Goal: Transaction & Acquisition: Purchase product/service

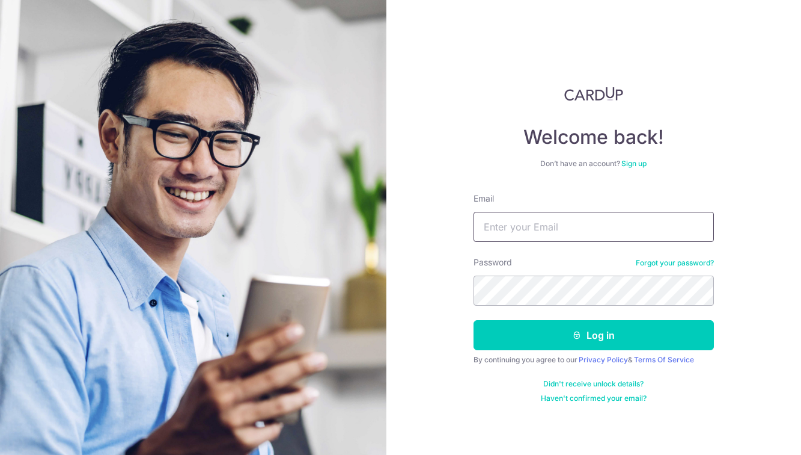
click at [610, 230] on input "Email" at bounding box center [594, 227] width 241 height 30
type input "[EMAIL_ADDRESS][DOMAIN_NAME]"
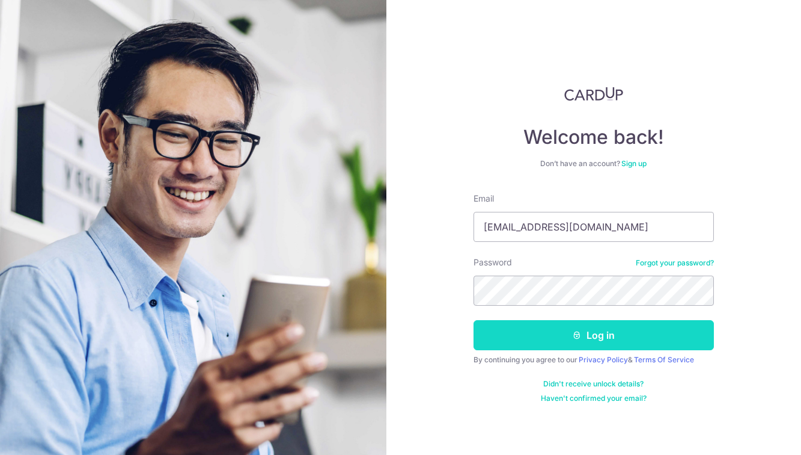
click at [575, 328] on button "Log in" at bounding box center [594, 335] width 241 height 30
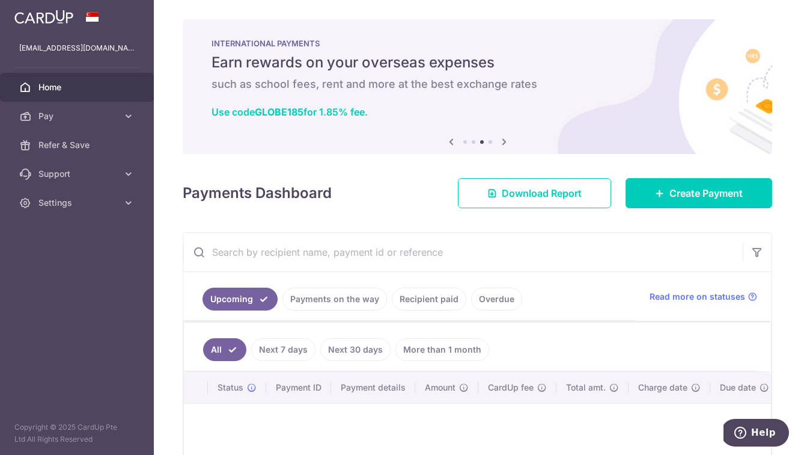
click at [505, 142] on icon at bounding box center [504, 141] width 14 height 15
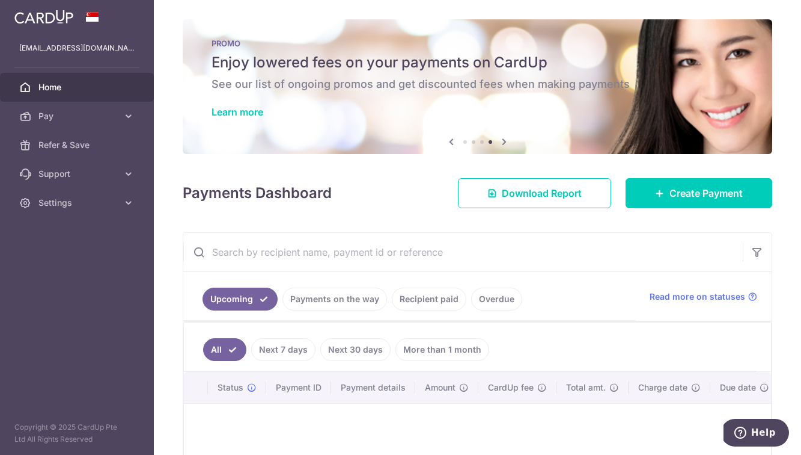
click at [505, 142] on icon at bounding box center [504, 141] width 14 height 15
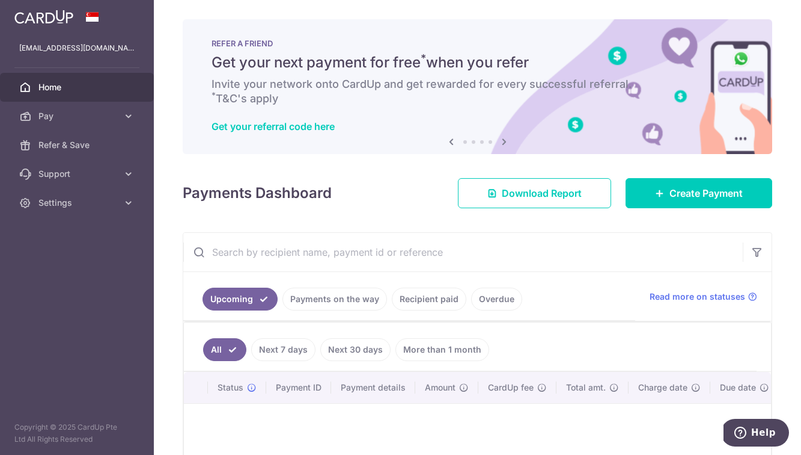
click at [456, 137] on icon at bounding box center [451, 141] width 14 height 15
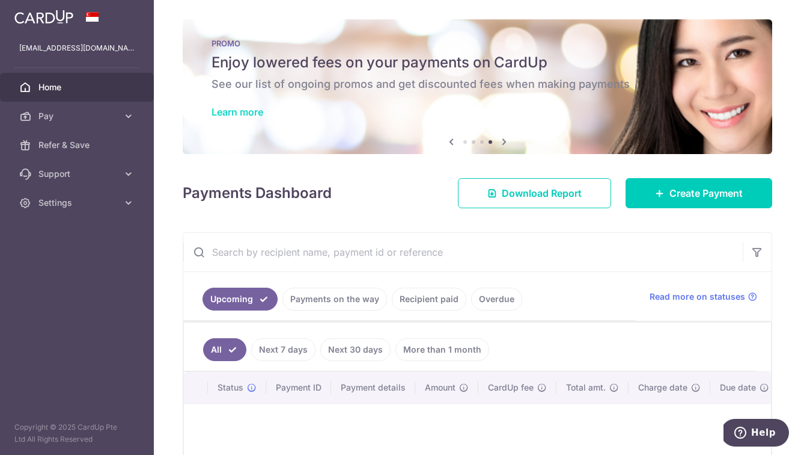
click at [248, 112] on link "Learn more" at bounding box center [238, 112] width 52 height 12
click at [126, 115] on icon at bounding box center [129, 116] width 12 height 12
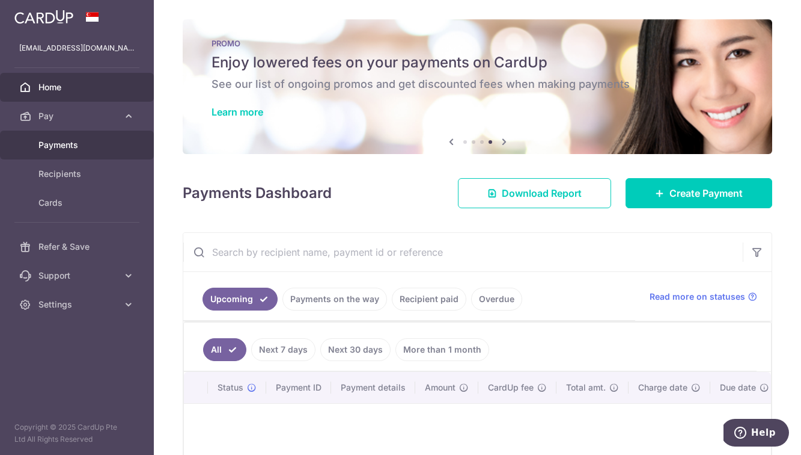
click at [69, 152] on link "Payments" at bounding box center [77, 144] width 154 height 29
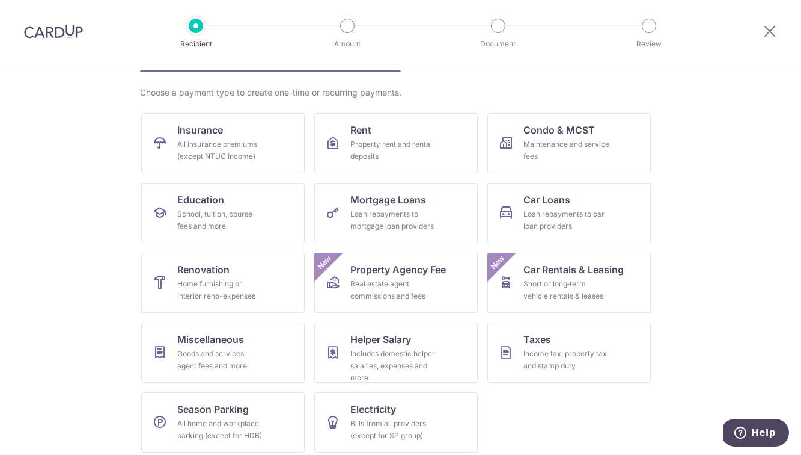
scroll to position [84, 0]
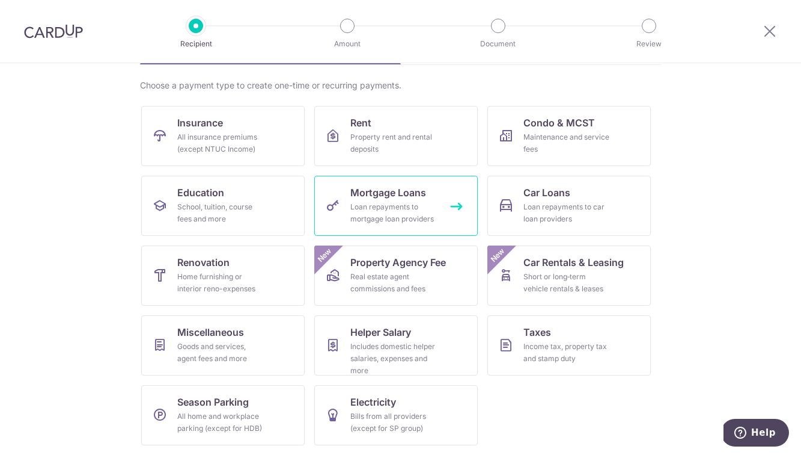
click at [415, 218] on div "Loan repayments to mortgage loan providers" at bounding box center [394, 213] width 87 height 24
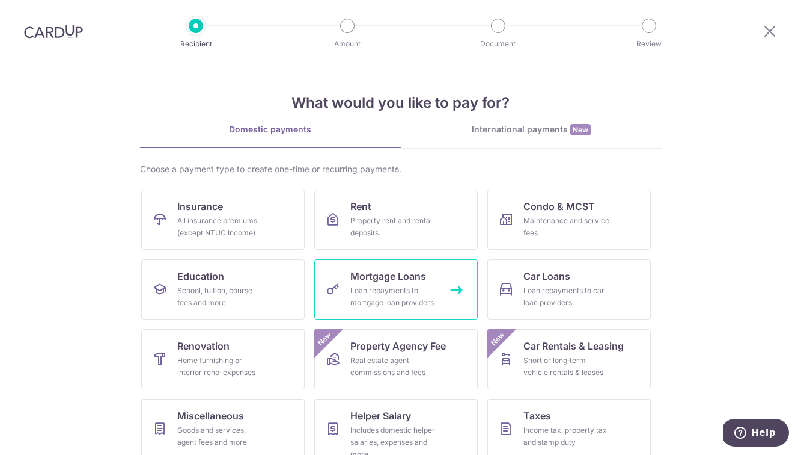
scroll to position [84, 0]
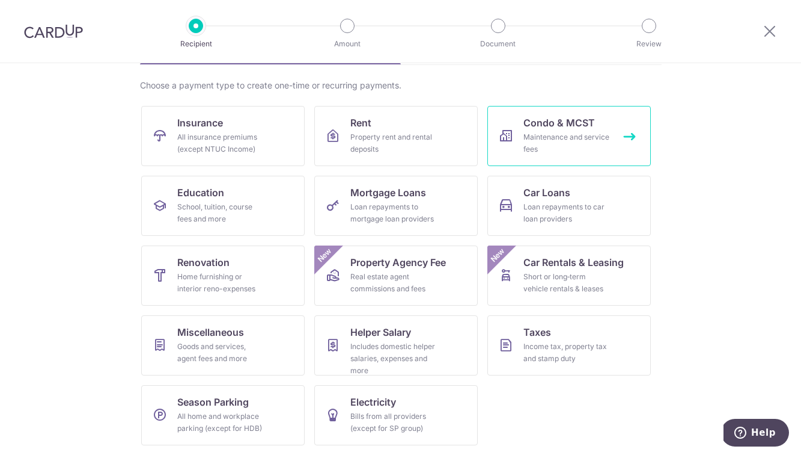
click at [541, 150] on div "Maintenance and service fees" at bounding box center [567, 143] width 87 height 24
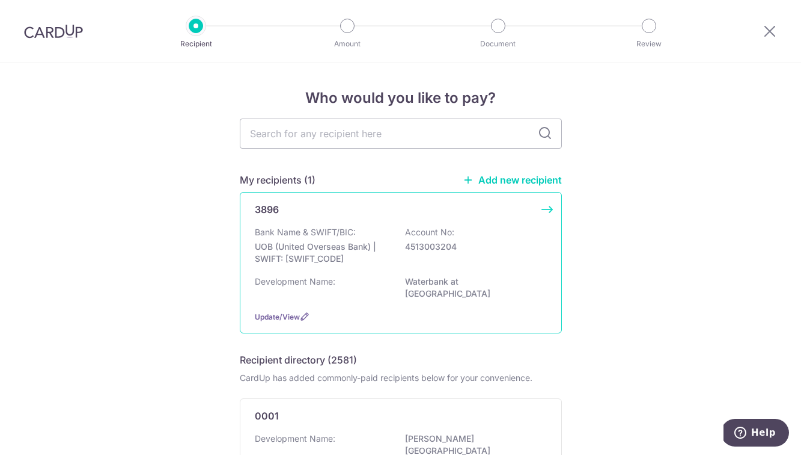
click at [411, 254] on div "Bank Name & SWIFT/BIC: UOB (United Overseas Bank) | SWIFT: [SWIFT_CODE] Account…" at bounding box center [401, 248] width 292 height 44
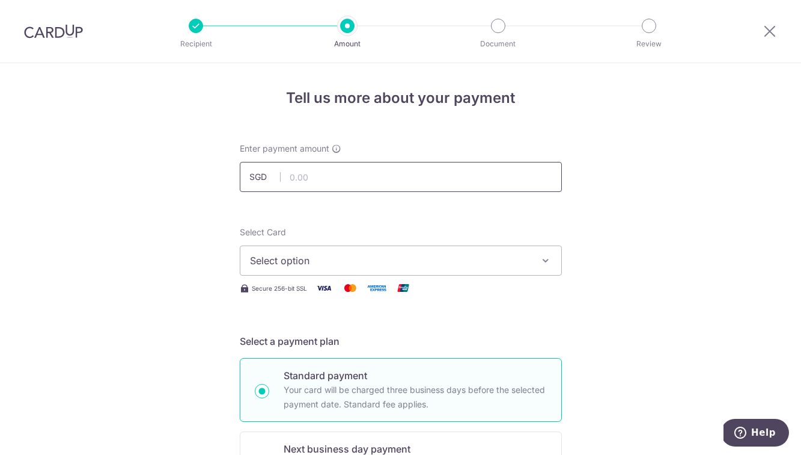
click at [342, 179] on input "text" at bounding box center [401, 177] width 322 height 30
type input "941.76"
click at [404, 261] on span "Select option" at bounding box center [390, 260] width 280 height 14
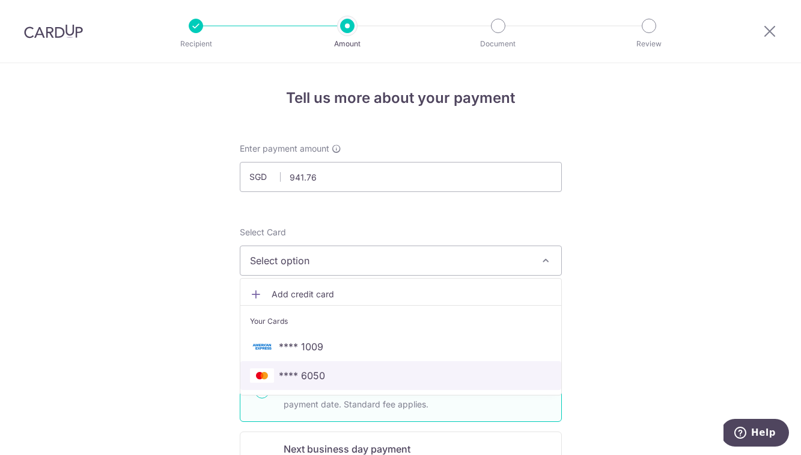
click at [474, 375] on span "**** 6050" at bounding box center [401, 375] width 302 height 14
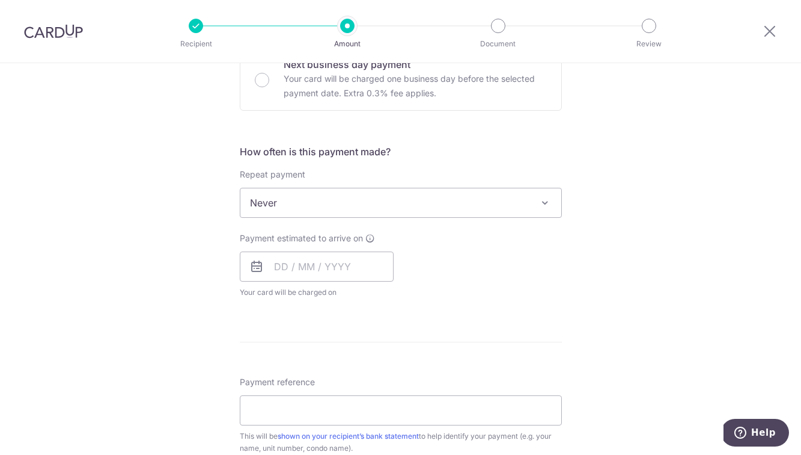
scroll to position [387, 0]
click at [314, 270] on input "text" at bounding box center [317, 264] width 154 height 30
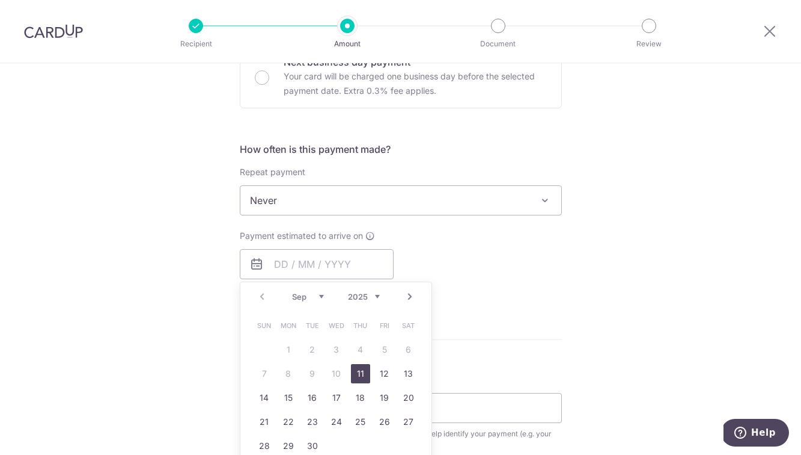
click at [364, 370] on link "11" at bounding box center [360, 373] width 19 height 19
type input "11/09/2025"
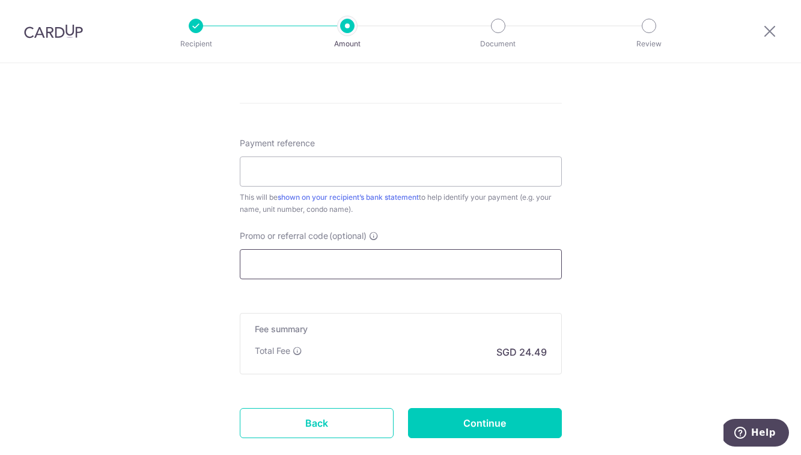
scroll to position [676, 0]
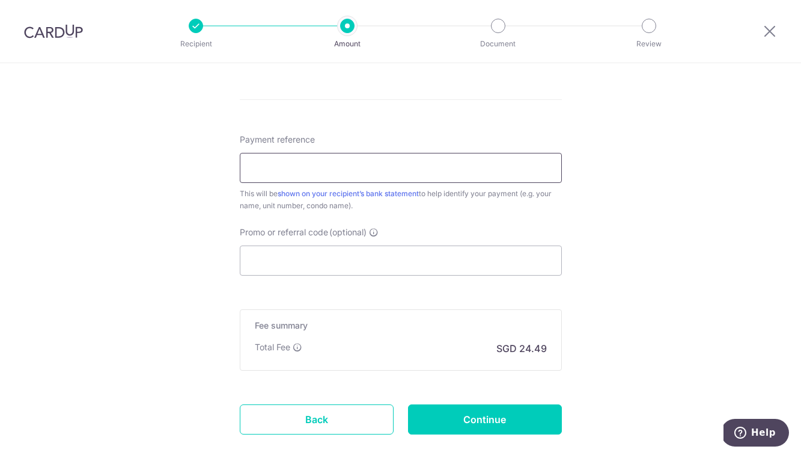
click at [428, 164] on input "Payment reference" at bounding box center [401, 168] width 322 height 30
type input "WTB315"
click at [317, 262] on input "Promo or referral code (optional)" at bounding box center [401, 260] width 322 height 30
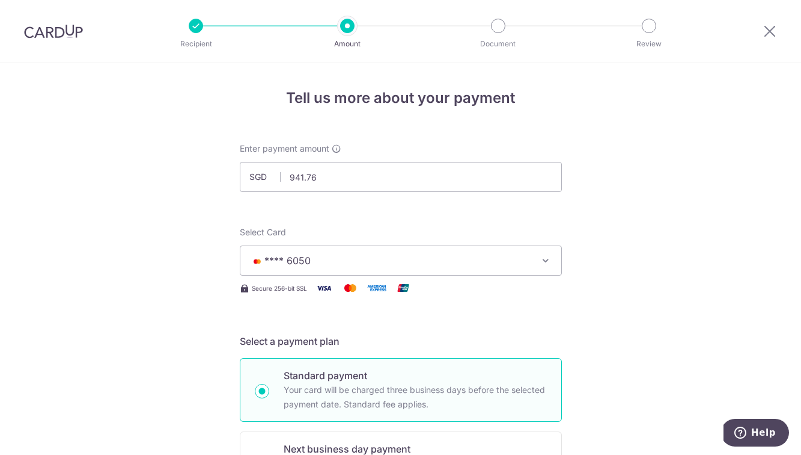
scroll to position [746, 0]
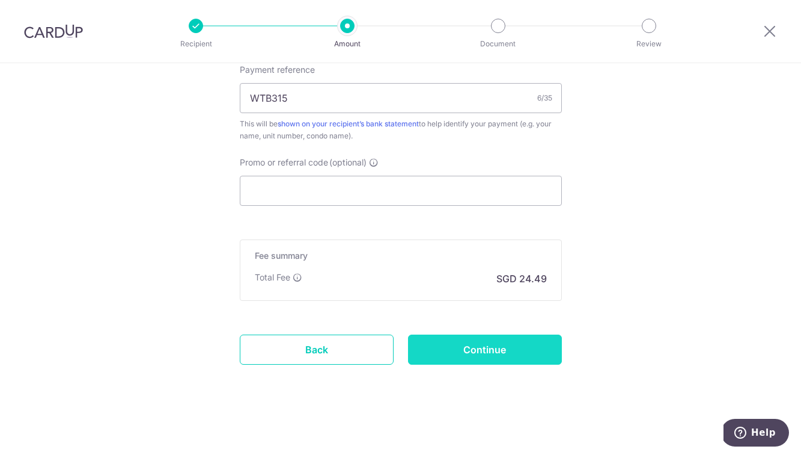
click at [488, 346] on input "Continue" at bounding box center [485, 349] width 154 height 30
type input "Create Schedule"
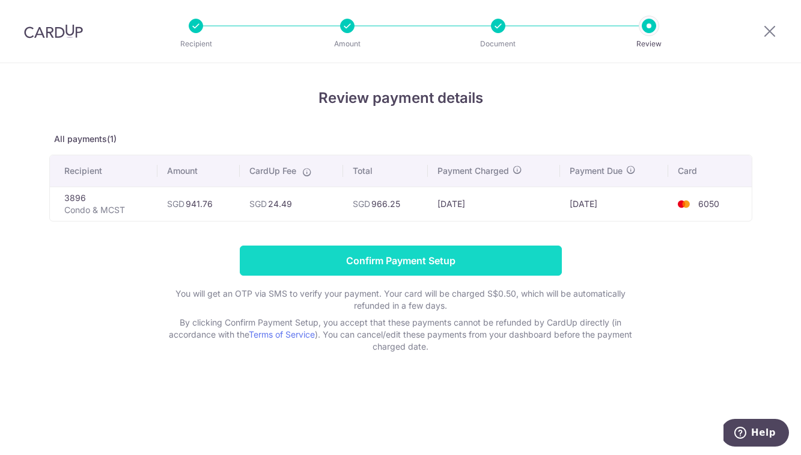
click at [509, 264] on input "Confirm Payment Setup" at bounding box center [401, 260] width 322 height 30
